Goal: Transaction & Acquisition: Purchase product/service

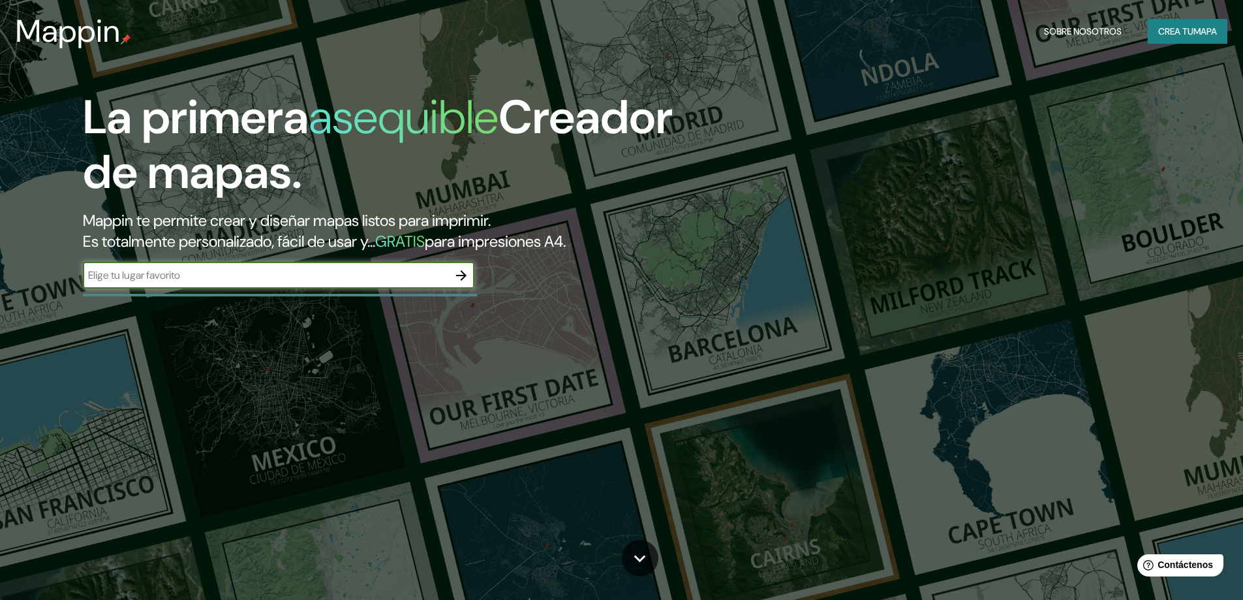
click at [203, 271] on input "text" at bounding box center [265, 275] width 365 height 15
drag, startPoint x: 176, startPoint y: 280, endPoint x: 89, endPoint y: 296, distance: 87.5
click at [89, 291] on div "Calle el pochotillo masaya ​" at bounding box center [279, 276] width 392 height 29
type input "masaya [GEOGRAPHIC_DATA]"
click at [89, 296] on div at bounding box center [280, 295] width 394 height 3
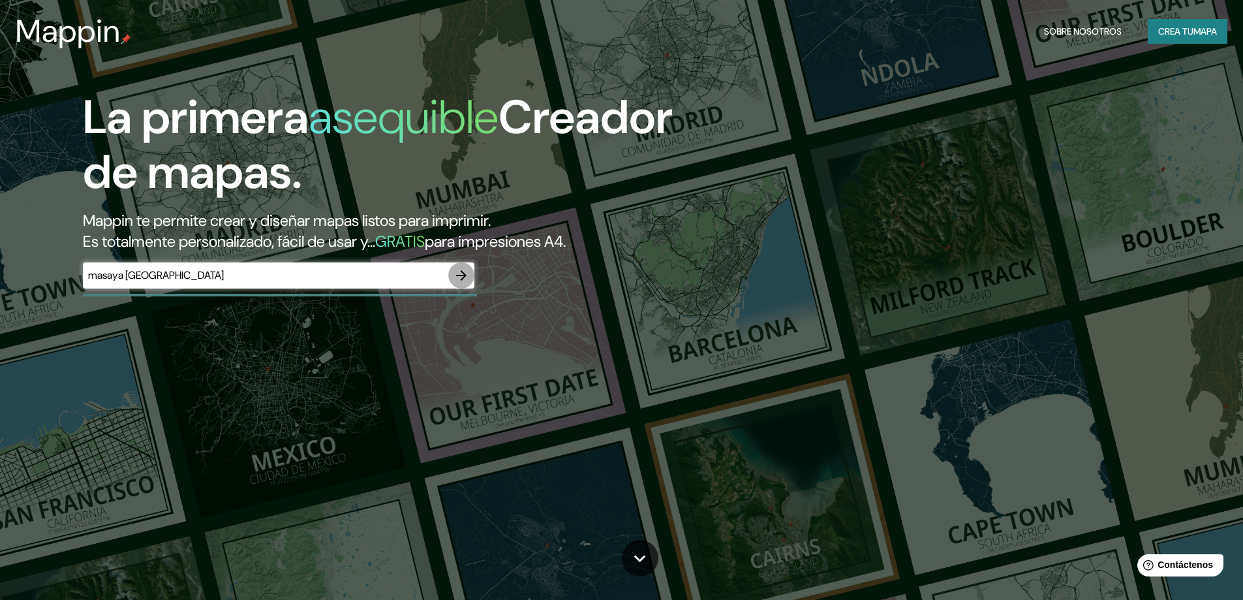
click at [462, 277] on icon "button" at bounding box center [461, 276] width 16 height 16
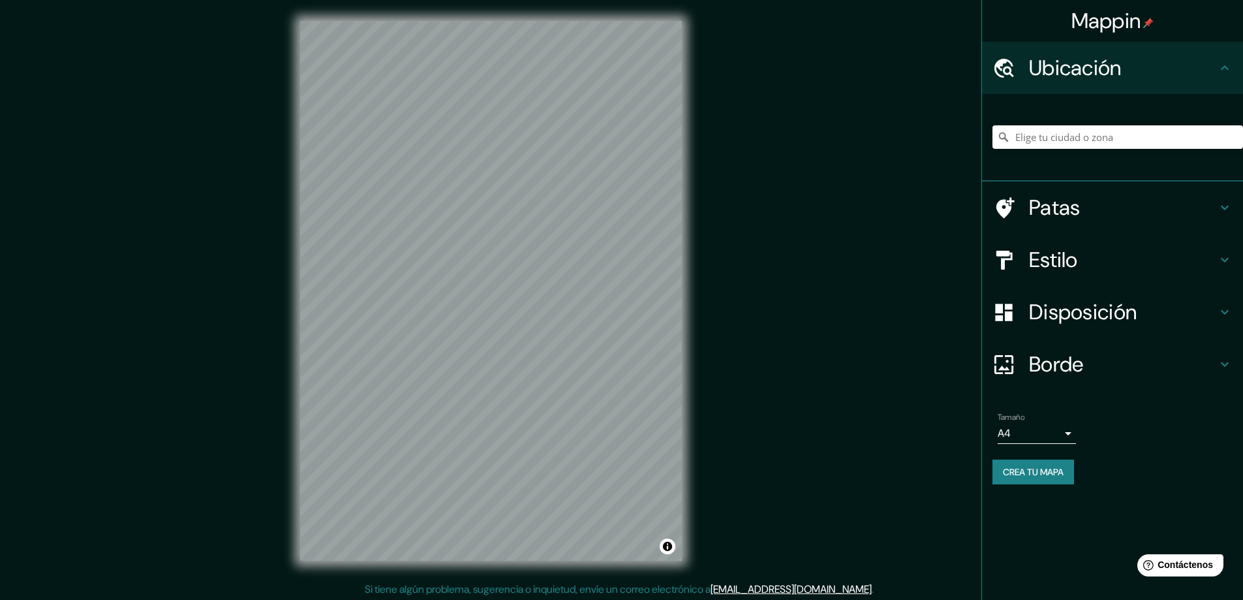
click at [1114, 138] on input "Elige tu ciudad o zona" at bounding box center [1117, 136] width 251 height 23
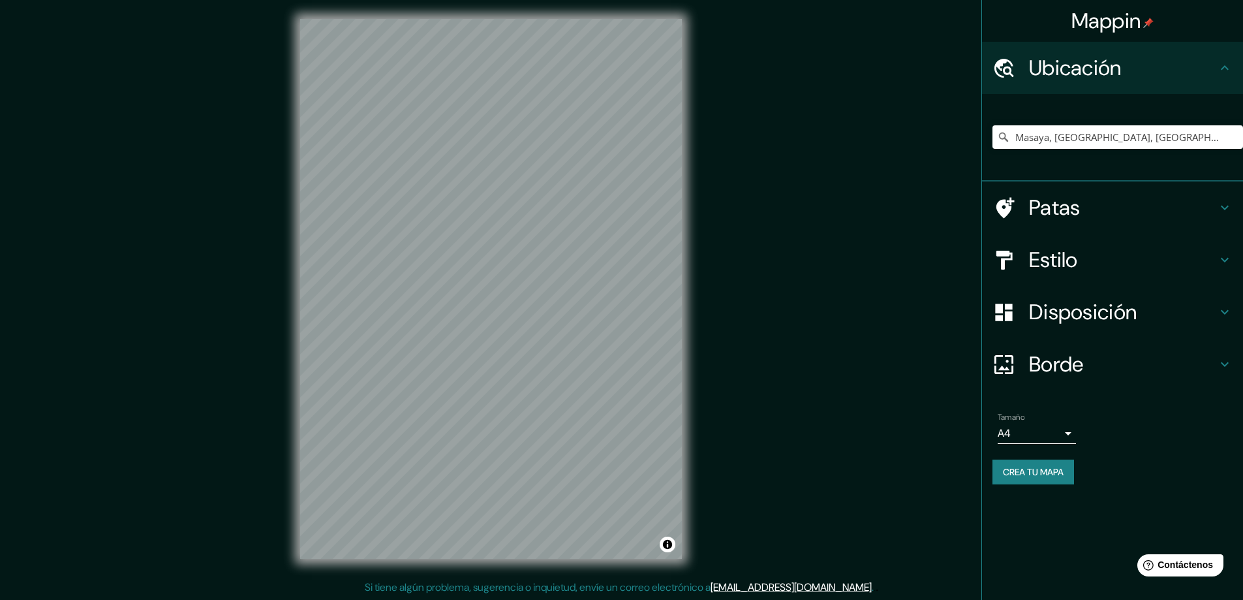
scroll to position [3, 0]
click at [1098, 133] on input "Masaya, [GEOGRAPHIC_DATA], [GEOGRAPHIC_DATA]" at bounding box center [1117, 136] width 251 height 23
drag, startPoint x: 1110, startPoint y: 136, endPoint x: 1206, endPoint y: 136, distance: 96.6
click at [1206, 136] on input "Masaya, [GEOGRAPHIC_DATA], [GEOGRAPHIC_DATA]" at bounding box center [1117, 136] width 251 height 23
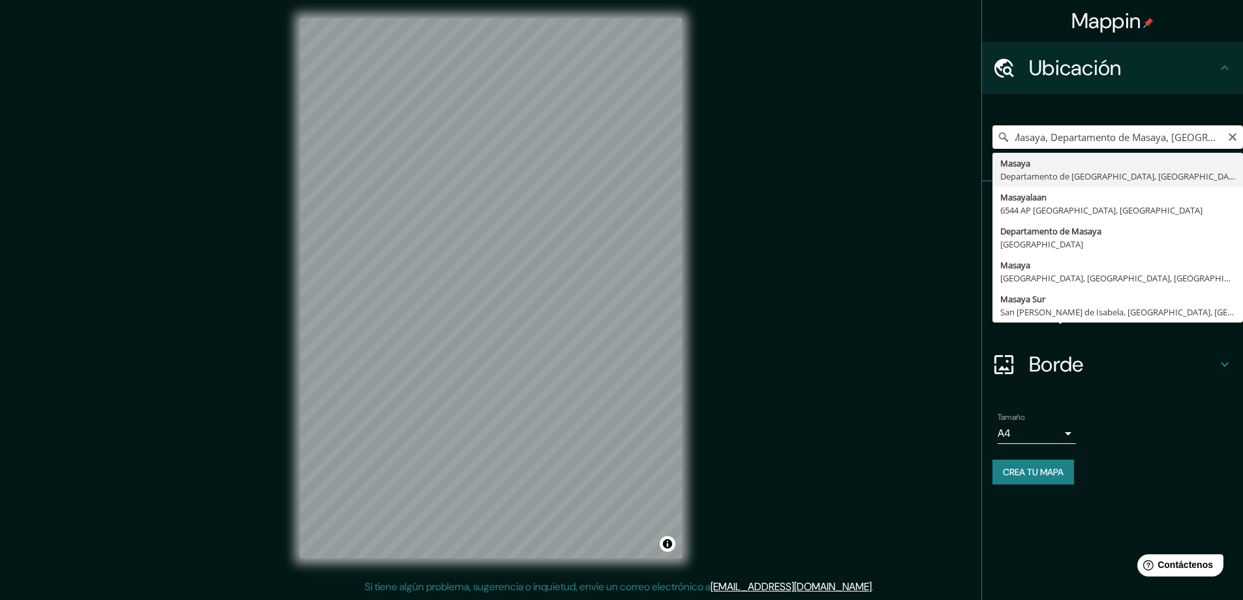
scroll to position [0, 0]
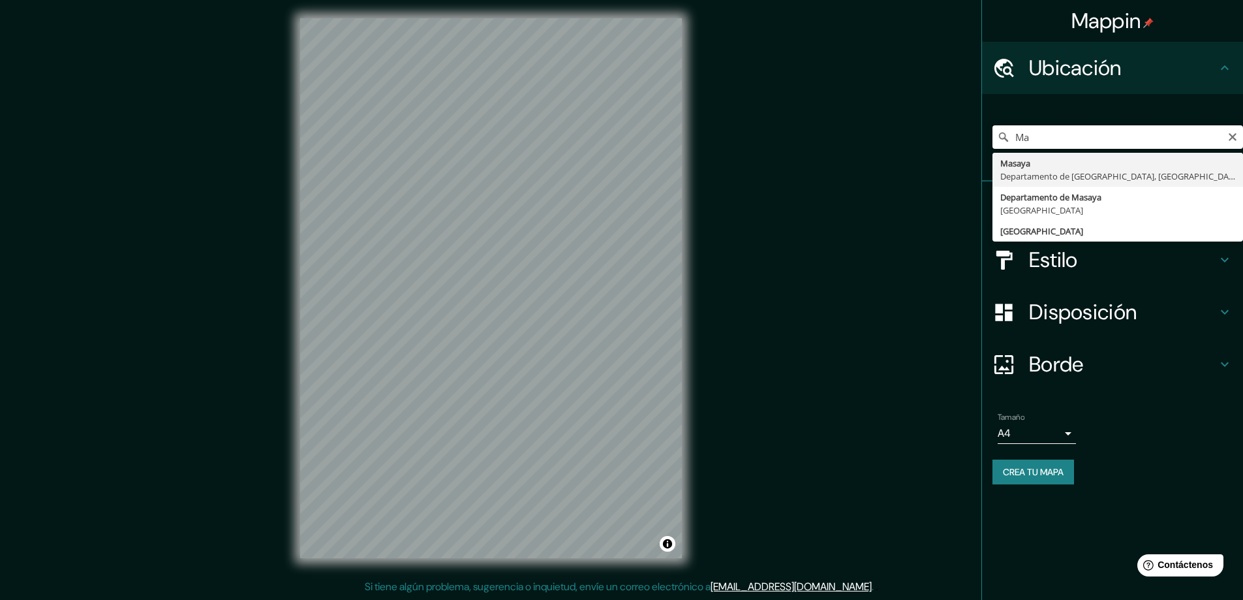
type input "M"
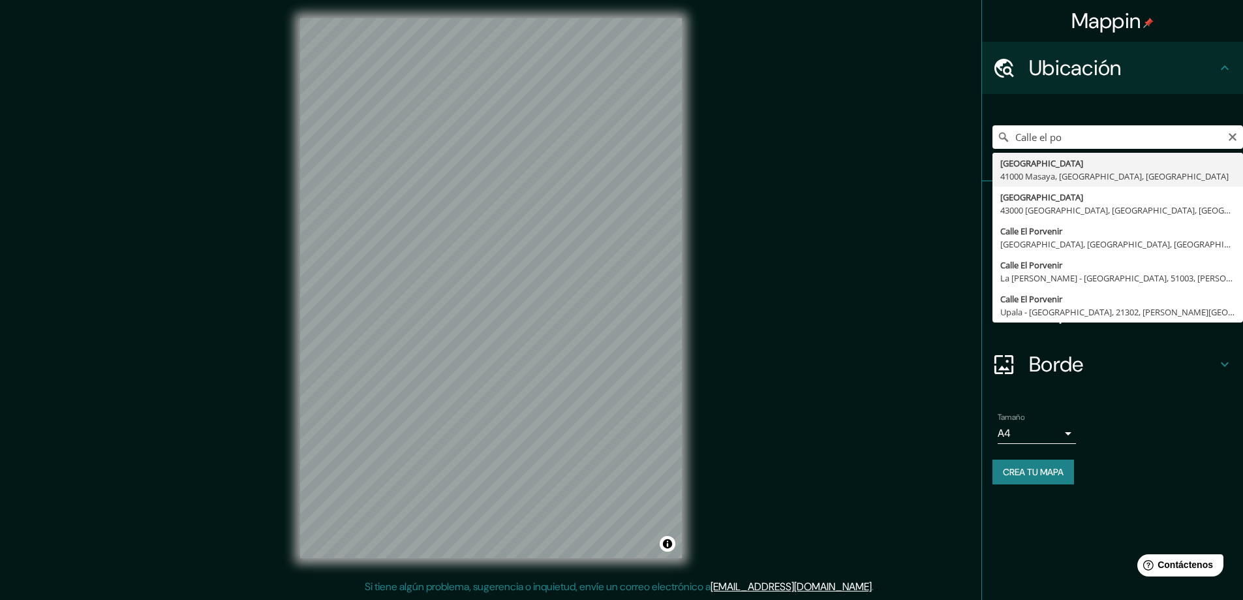
type input "[GEOGRAPHIC_DATA], [GEOGRAPHIC_DATA], [GEOGRAPHIC_DATA]"
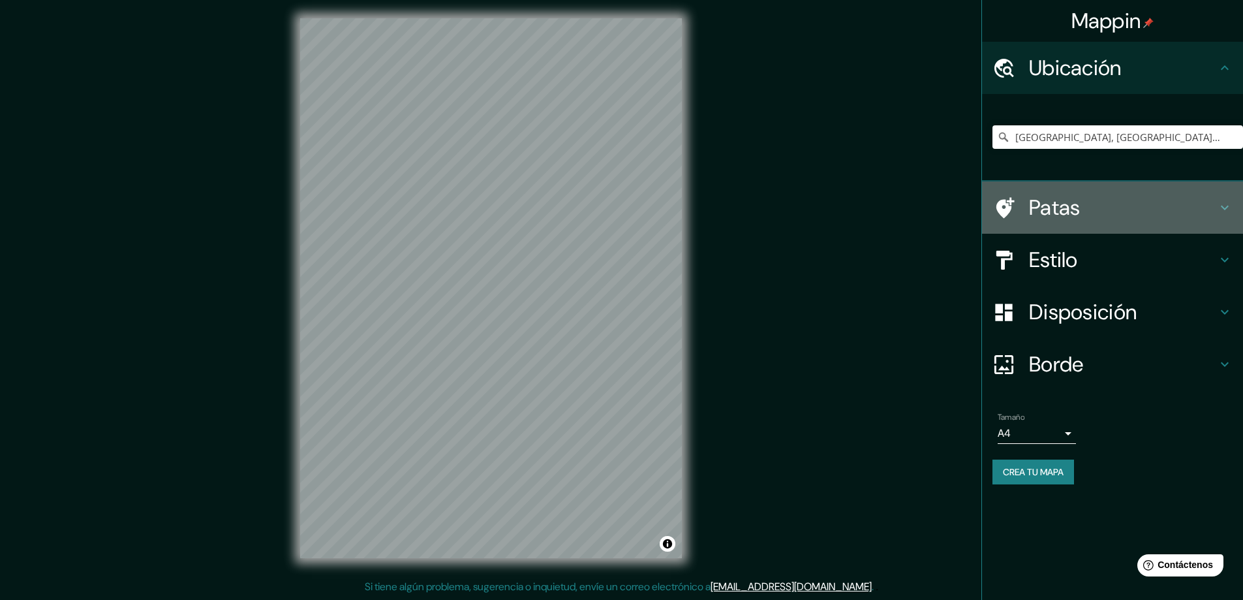
click at [1224, 209] on icon at bounding box center [1225, 208] width 8 height 5
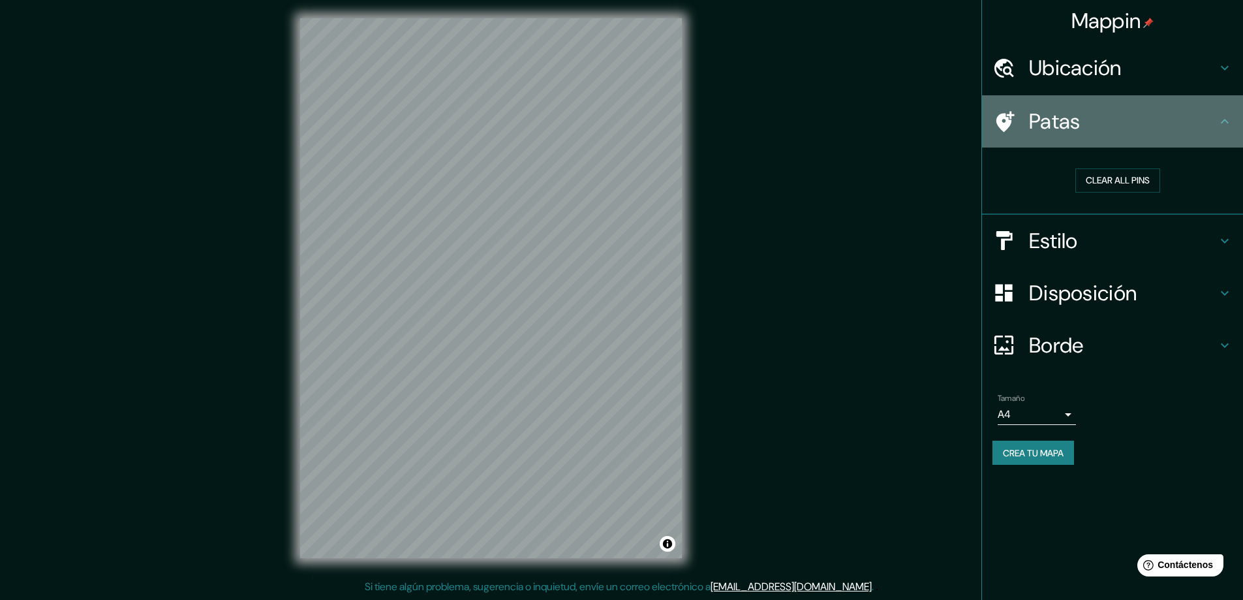
click at [1228, 109] on div "Patas" at bounding box center [1112, 121] width 261 height 52
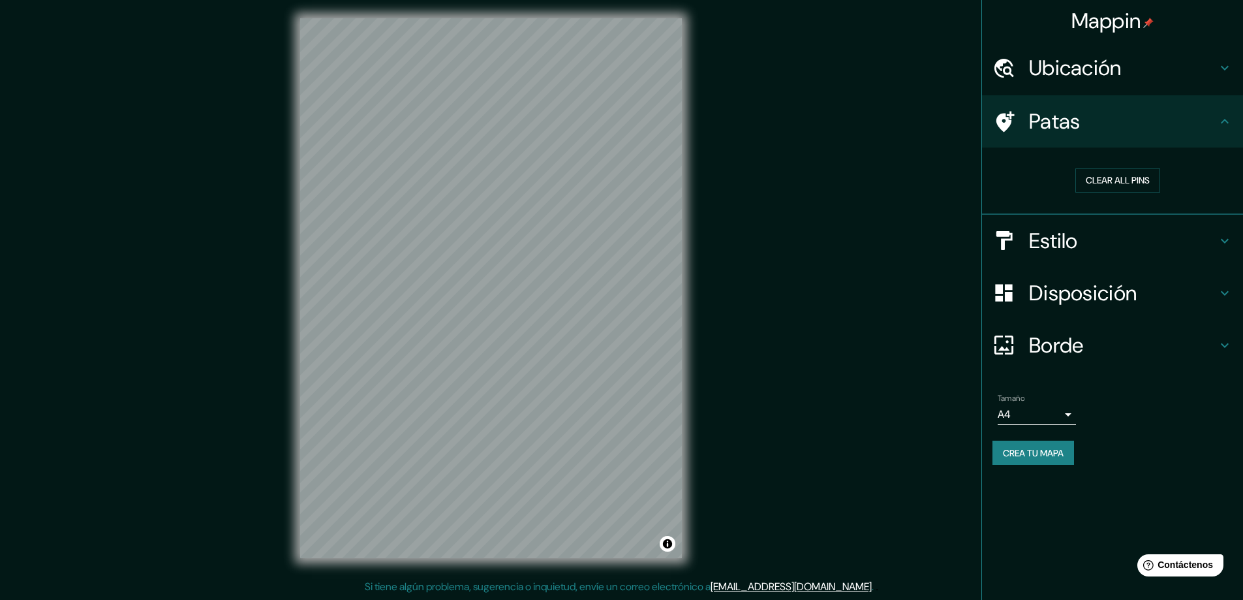
click at [1217, 231] on div "Estilo" at bounding box center [1112, 241] width 261 height 52
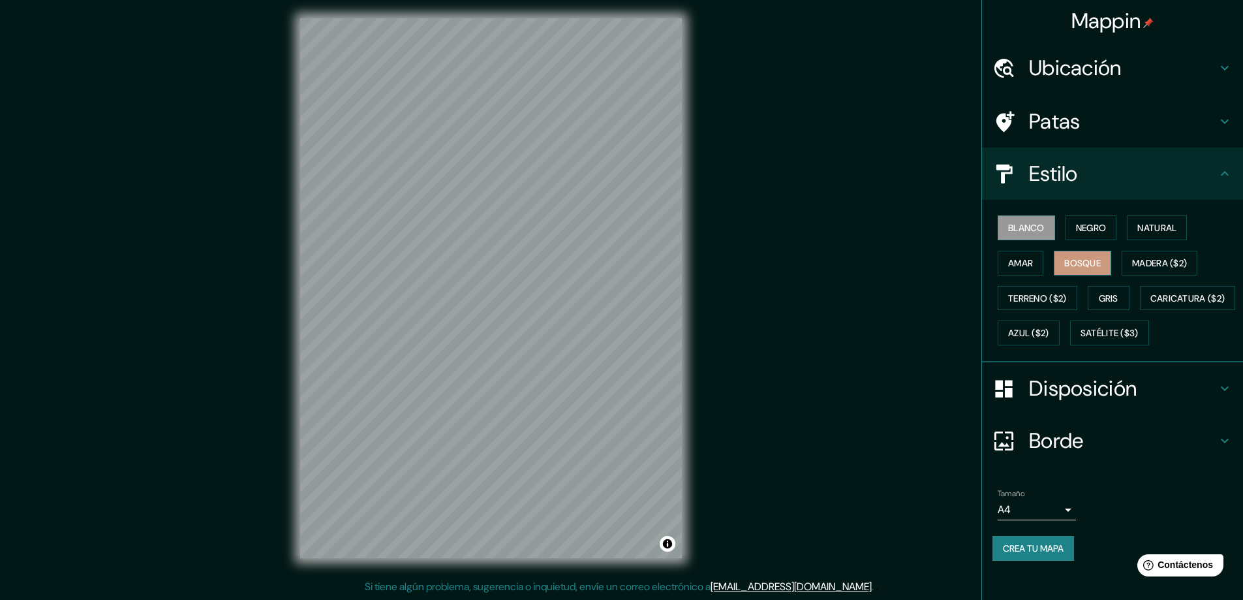
click at [1086, 259] on font "Bosque" at bounding box center [1082, 263] width 37 height 12
click at [1141, 226] on font "Natural" at bounding box center [1156, 228] width 39 height 12
click at [1020, 253] on button "Amar" at bounding box center [1021, 263] width 46 height 25
click at [1067, 228] on button "Negro" at bounding box center [1092, 227] width 52 height 25
click at [1140, 220] on font "Natural" at bounding box center [1156, 227] width 39 height 17
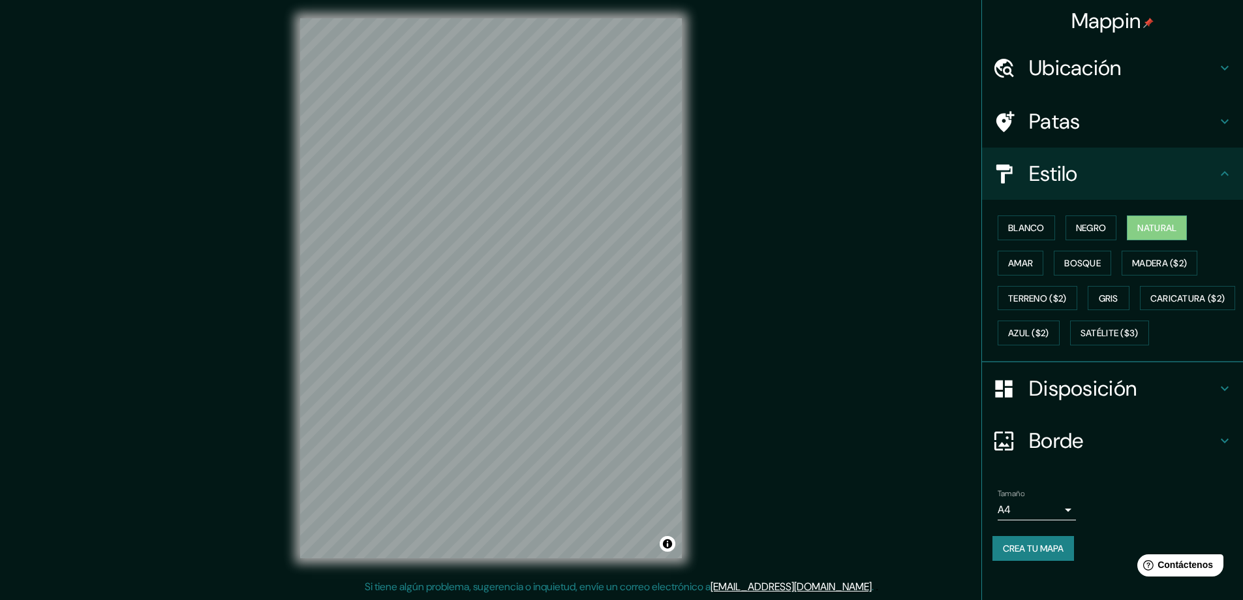
click at [1069, 402] on font "Disposición" at bounding box center [1083, 388] width 108 height 27
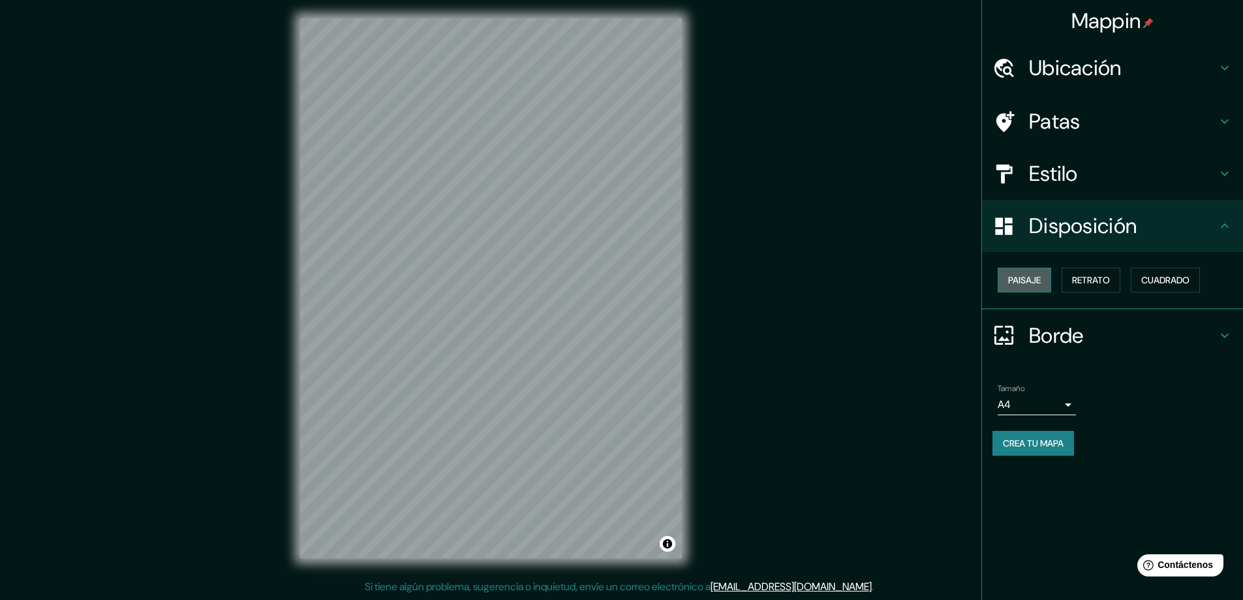
click at [1031, 280] on font "Paisaje" at bounding box center [1024, 280] width 33 height 12
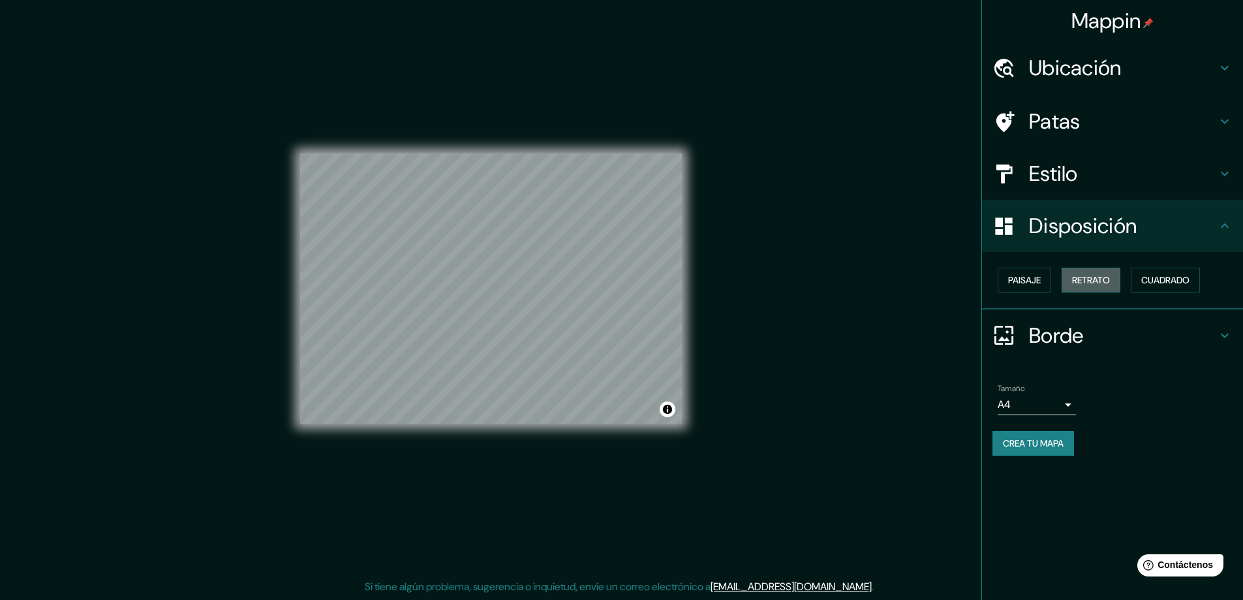
click at [1074, 280] on font "Retrato" at bounding box center [1091, 280] width 38 height 12
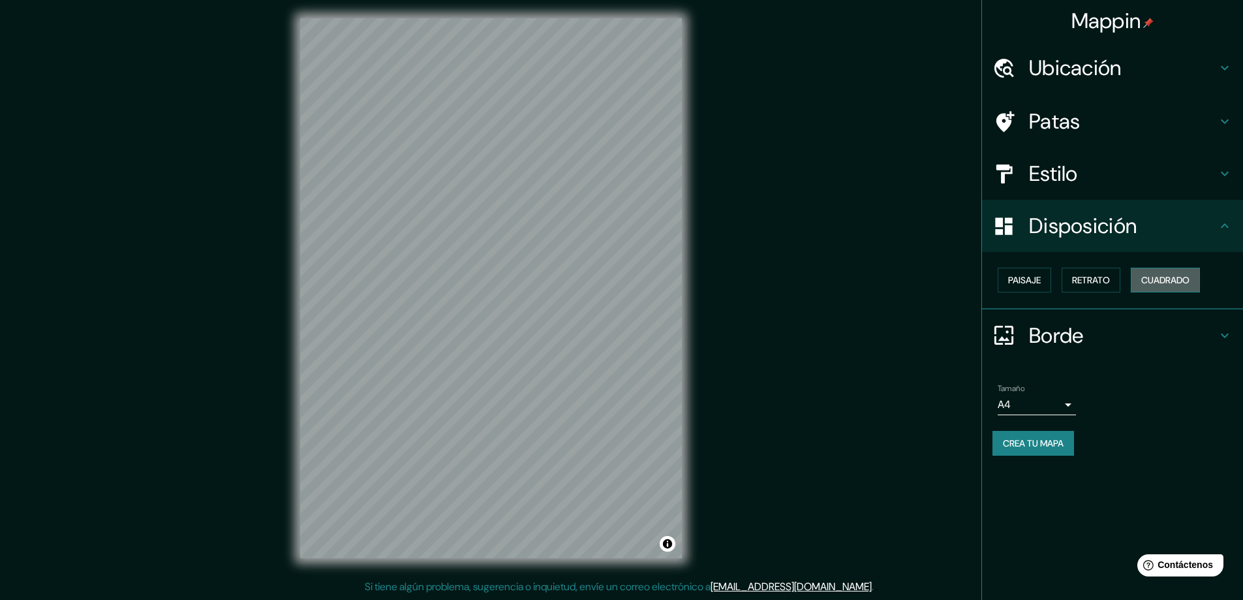
click at [1163, 280] on font "Cuadrado" at bounding box center [1165, 280] width 48 height 12
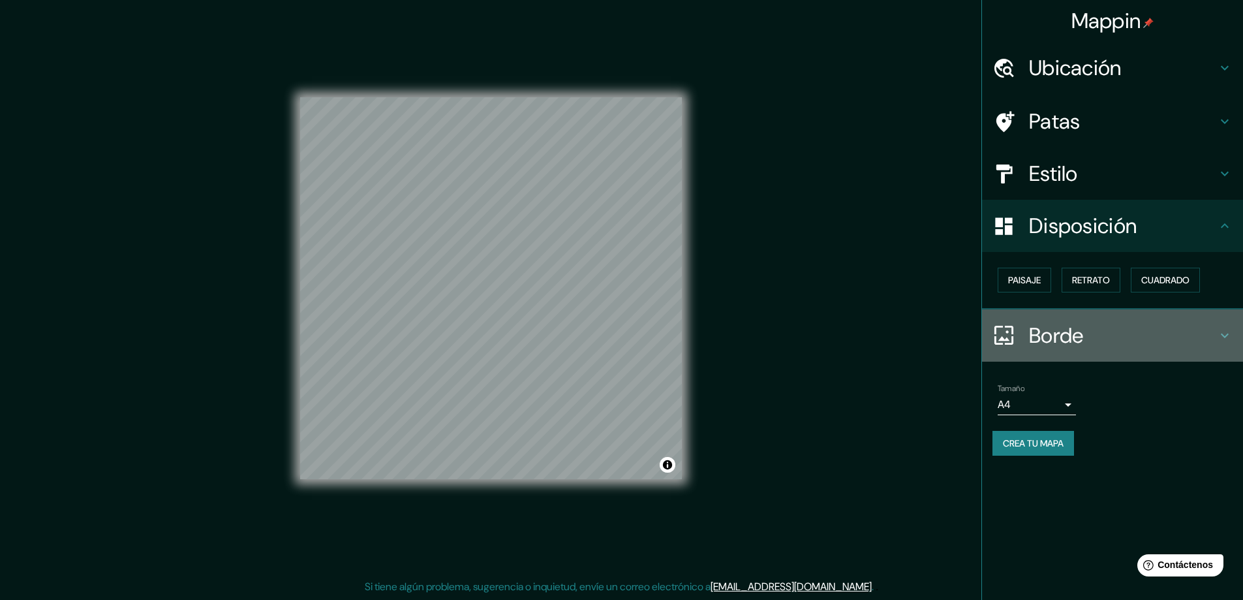
click at [1105, 328] on h4 "Borde" at bounding box center [1123, 335] width 188 height 26
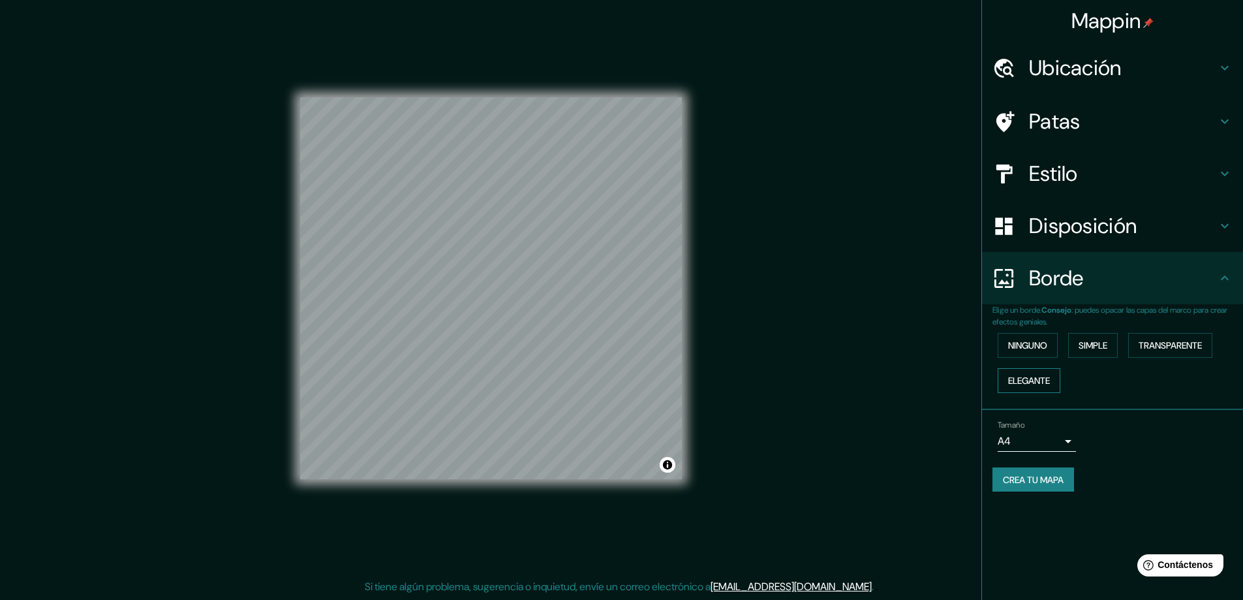
click at [1039, 373] on font "Elegante" at bounding box center [1029, 380] width 42 height 17
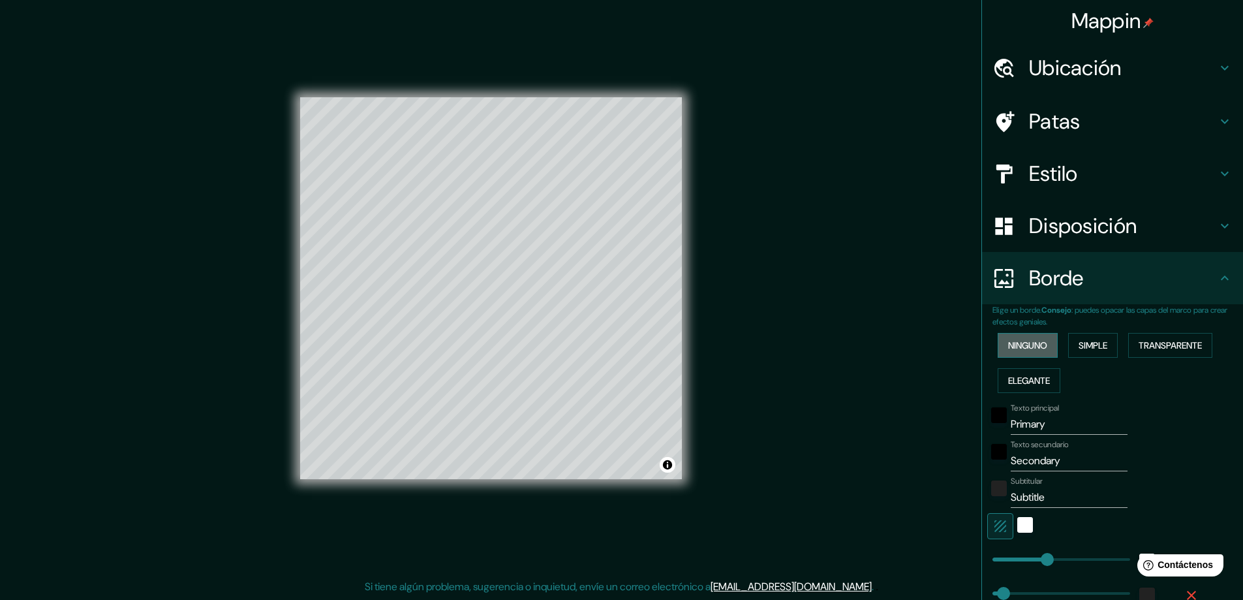
click at [1027, 346] on font "Ninguno" at bounding box center [1027, 345] width 39 height 12
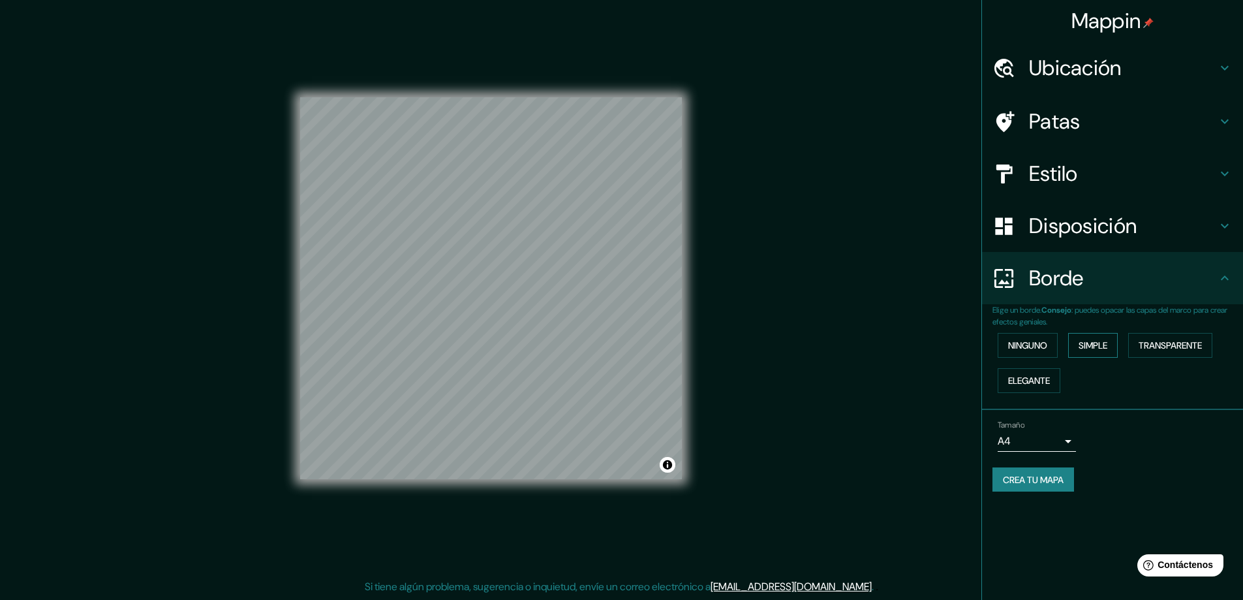
click at [1116, 346] on button "Simple" at bounding box center [1093, 345] width 50 height 25
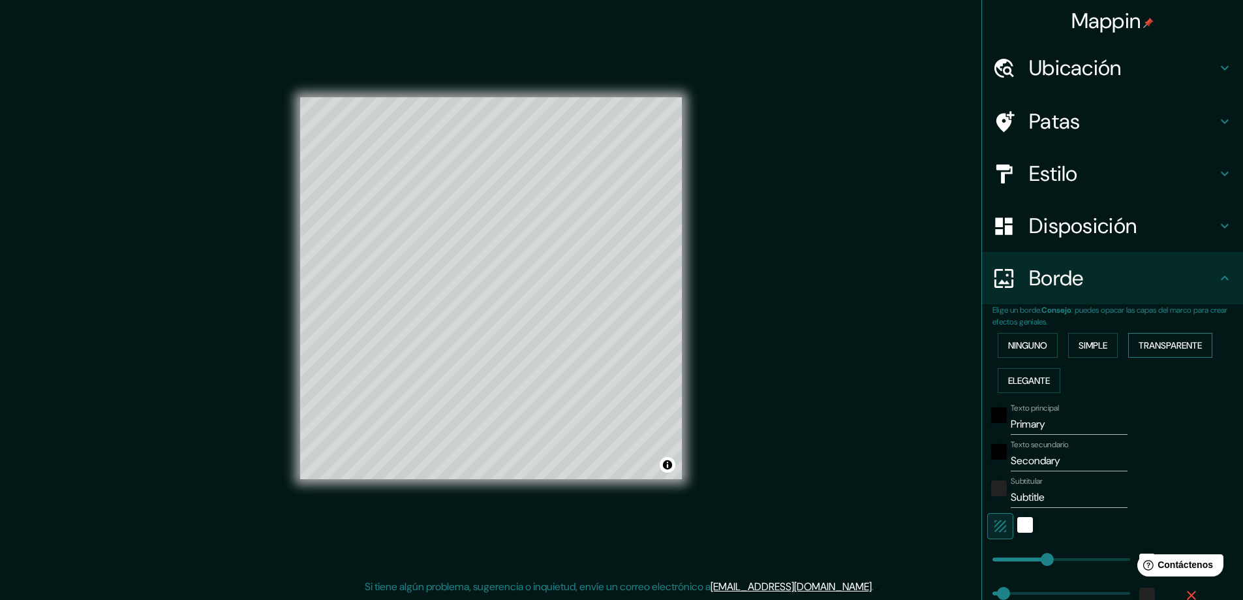
click at [1153, 346] on font "Transparente" at bounding box center [1170, 345] width 63 height 12
click at [1030, 343] on font "Ninguno" at bounding box center [1027, 345] width 39 height 12
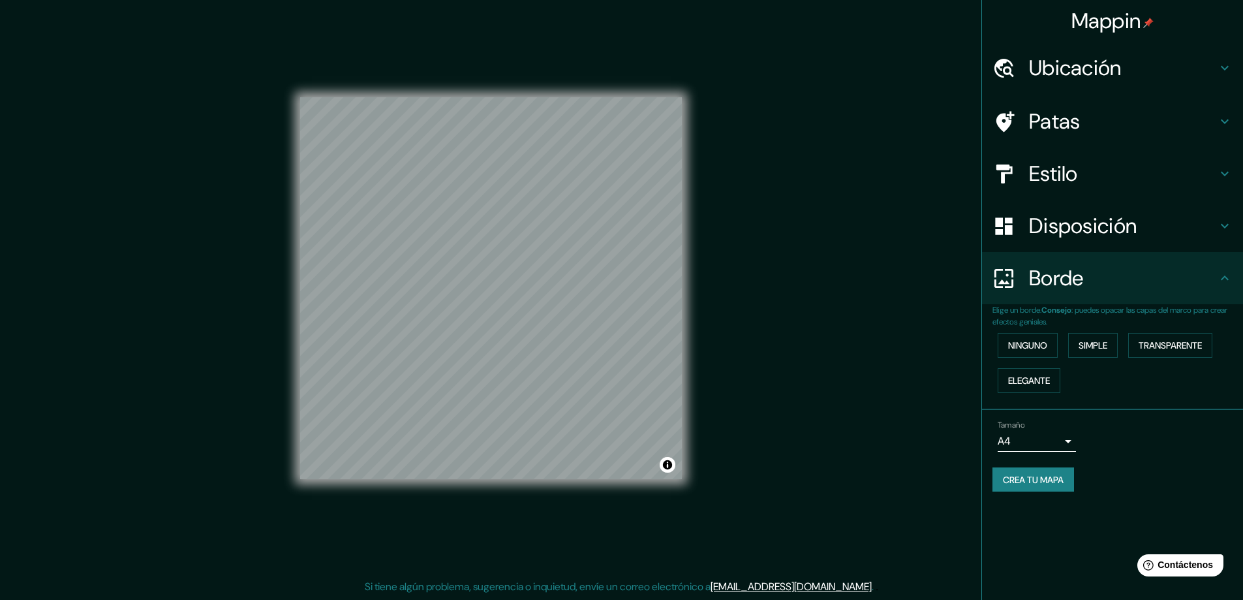
click at [1020, 470] on button "Crea tu mapa" at bounding box center [1033, 479] width 82 height 25
